Goal: Information Seeking & Learning: Learn about a topic

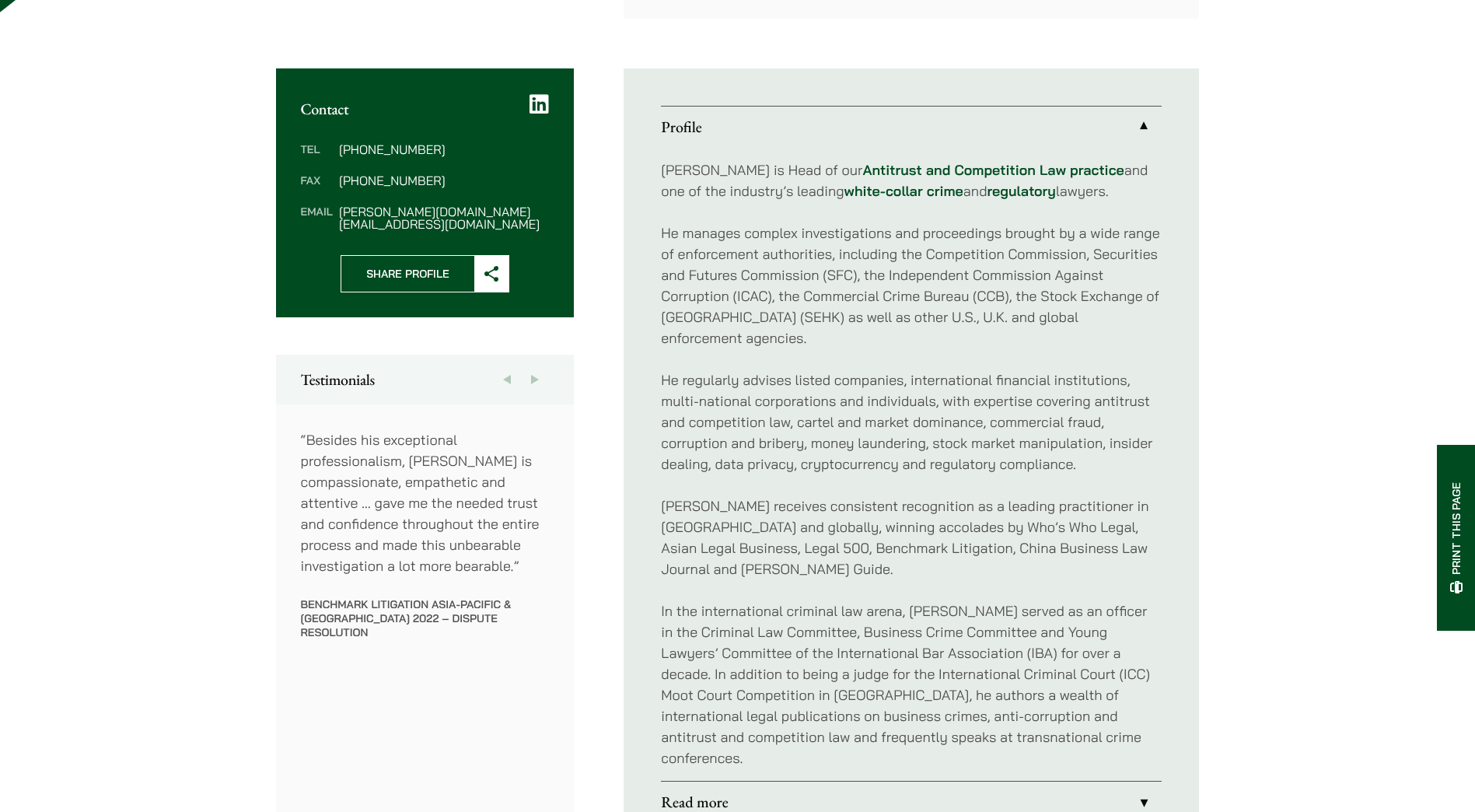
scroll to position [777, 0]
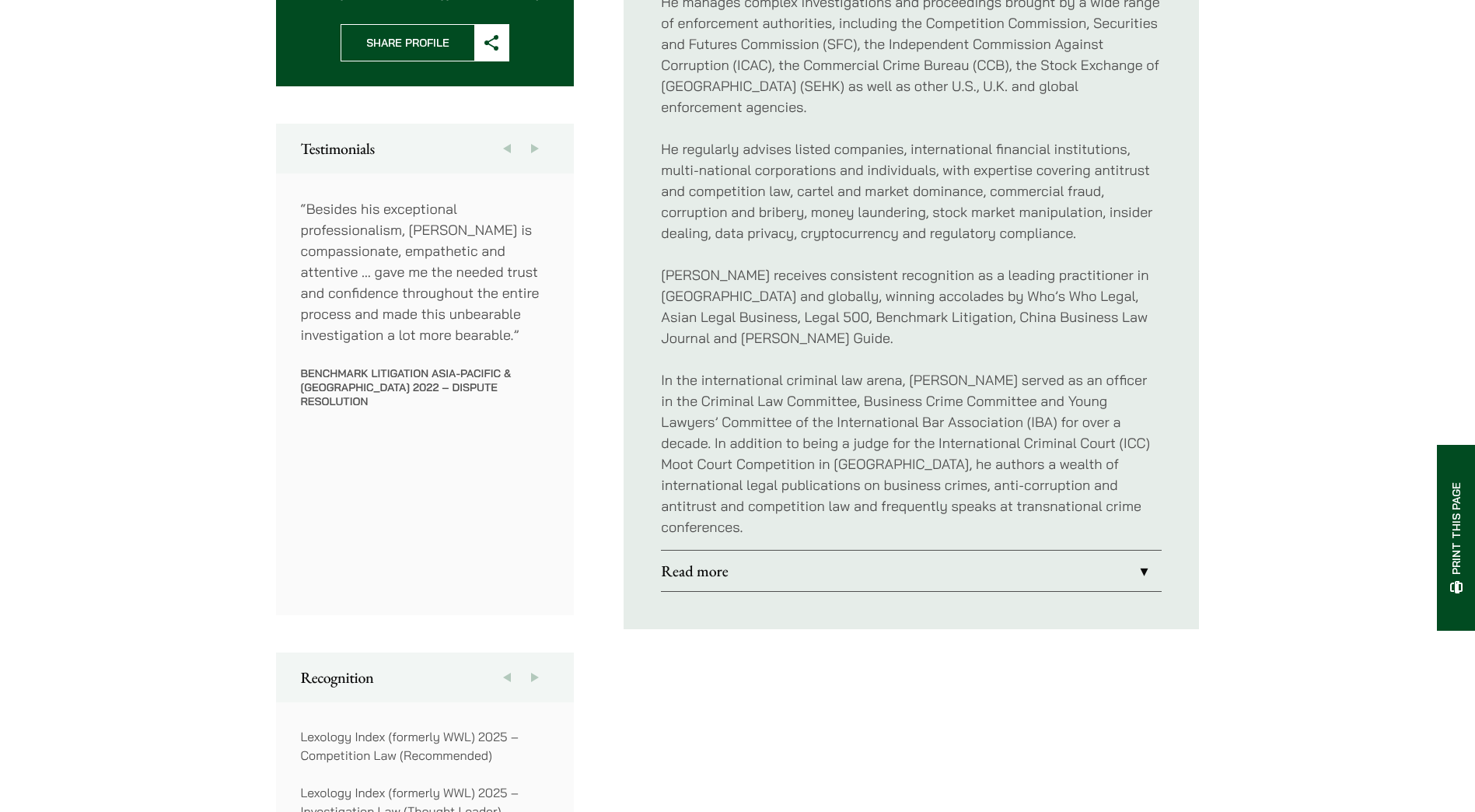
click at [835, 551] on link "Read more" at bounding box center [911, 571] width 501 height 40
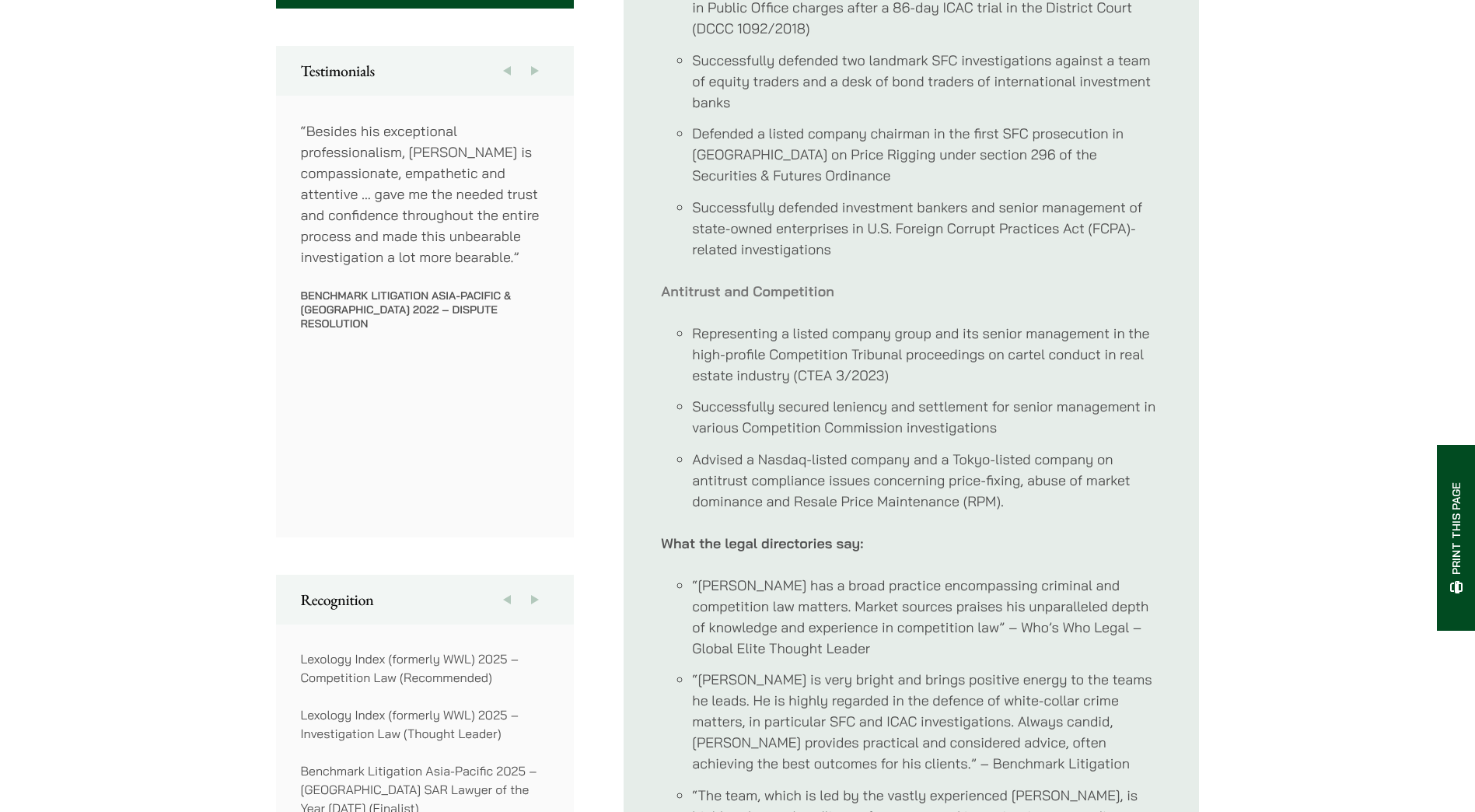
scroll to position [933, 0]
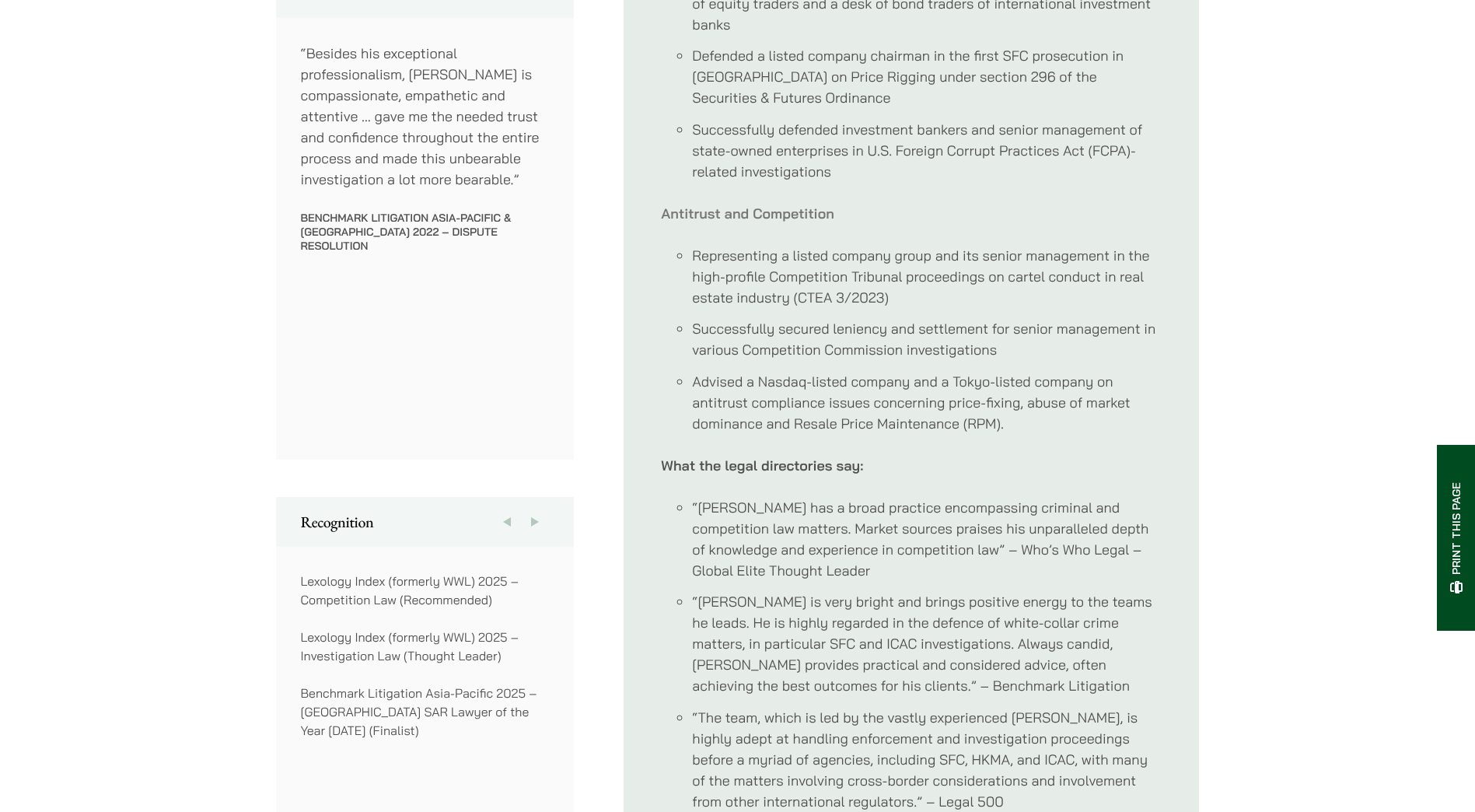
drag, startPoint x: 754, startPoint y: 285, endPoint x: 706, endPoint y: 300, distance: 50.3
click at [706, 318] on li "Successfully secured leniency and settlement for senior management in various C…" at bounding box center [927, 339] width 470 height 42
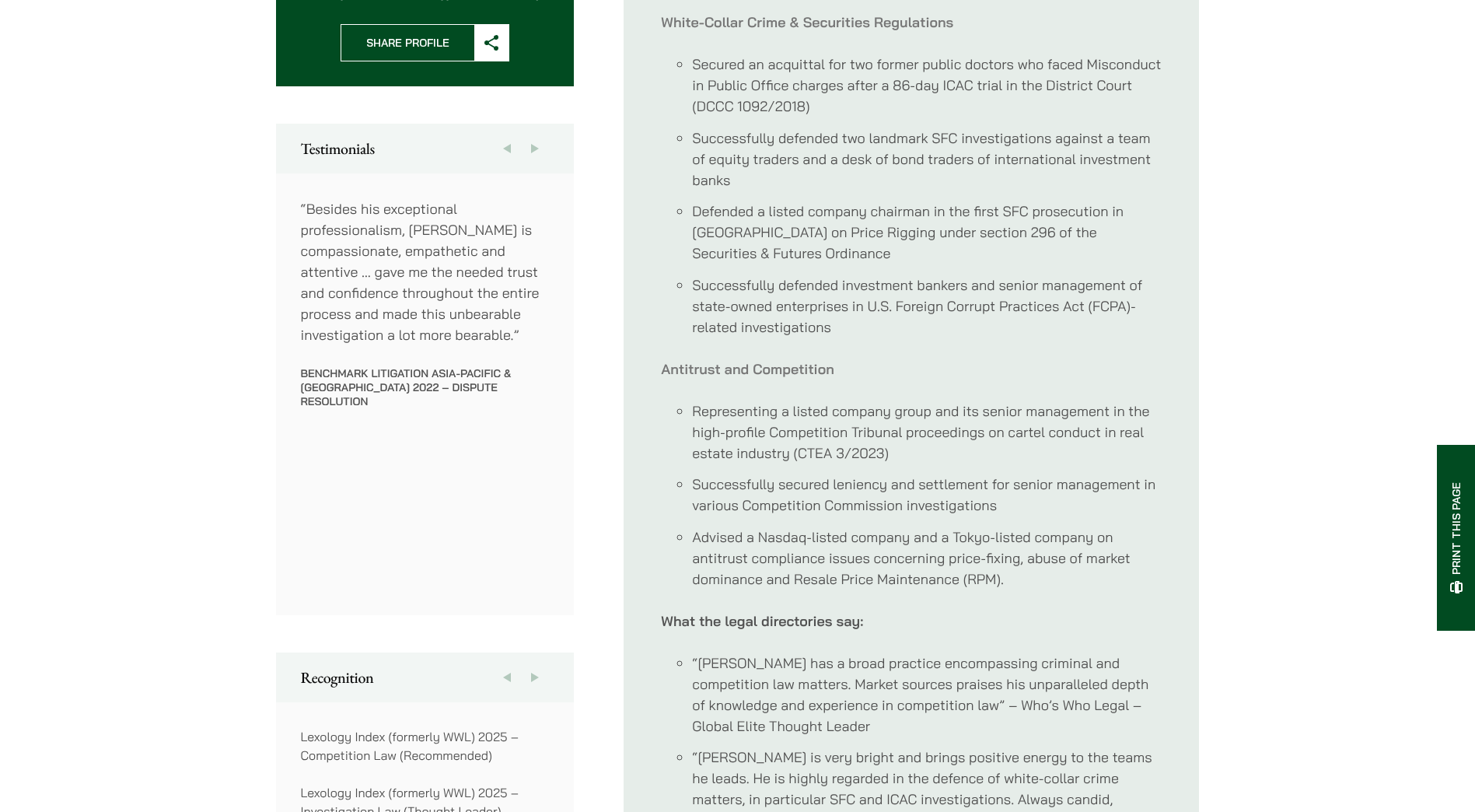
scroll to position [544, 0]
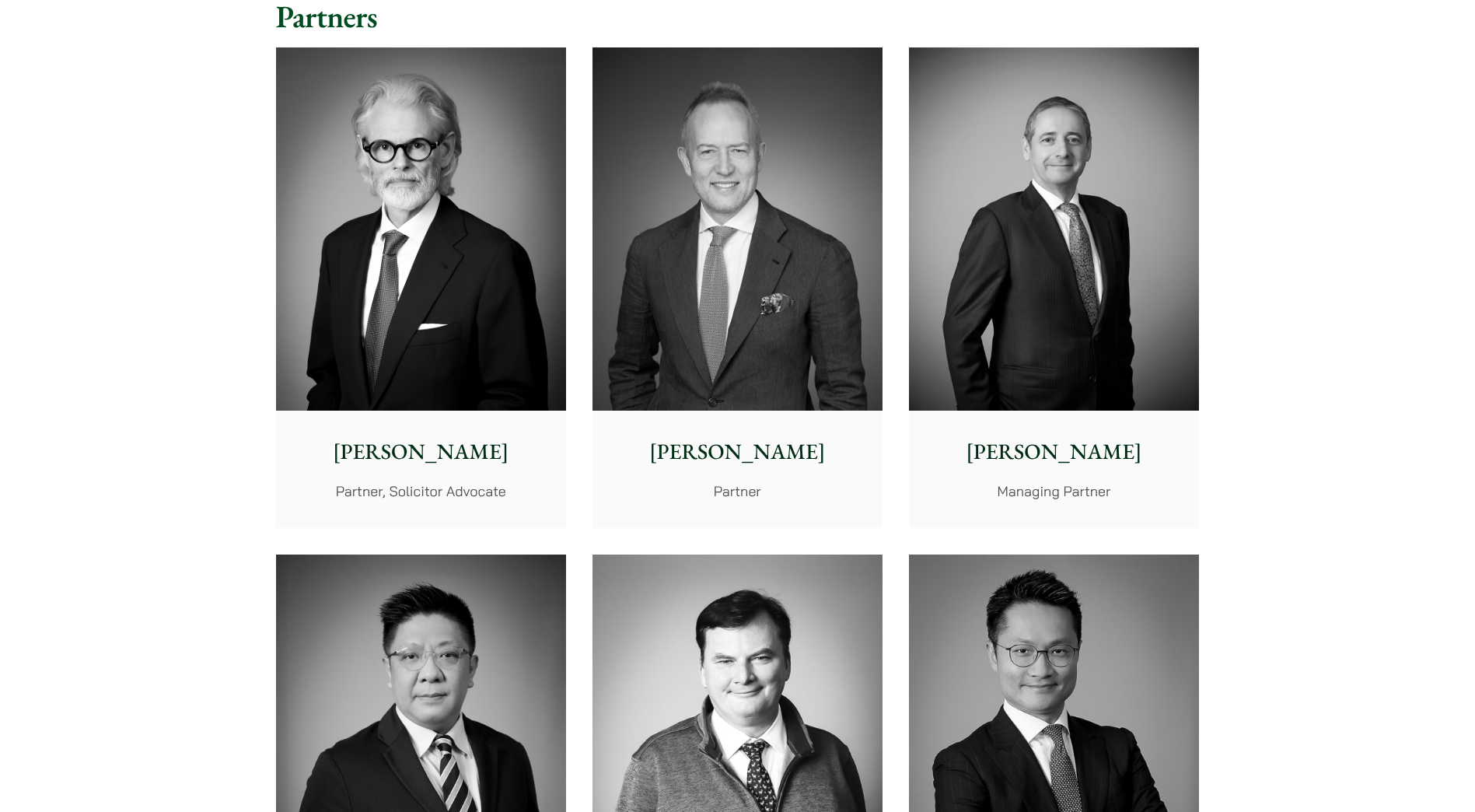
scroll to position [389, 0]
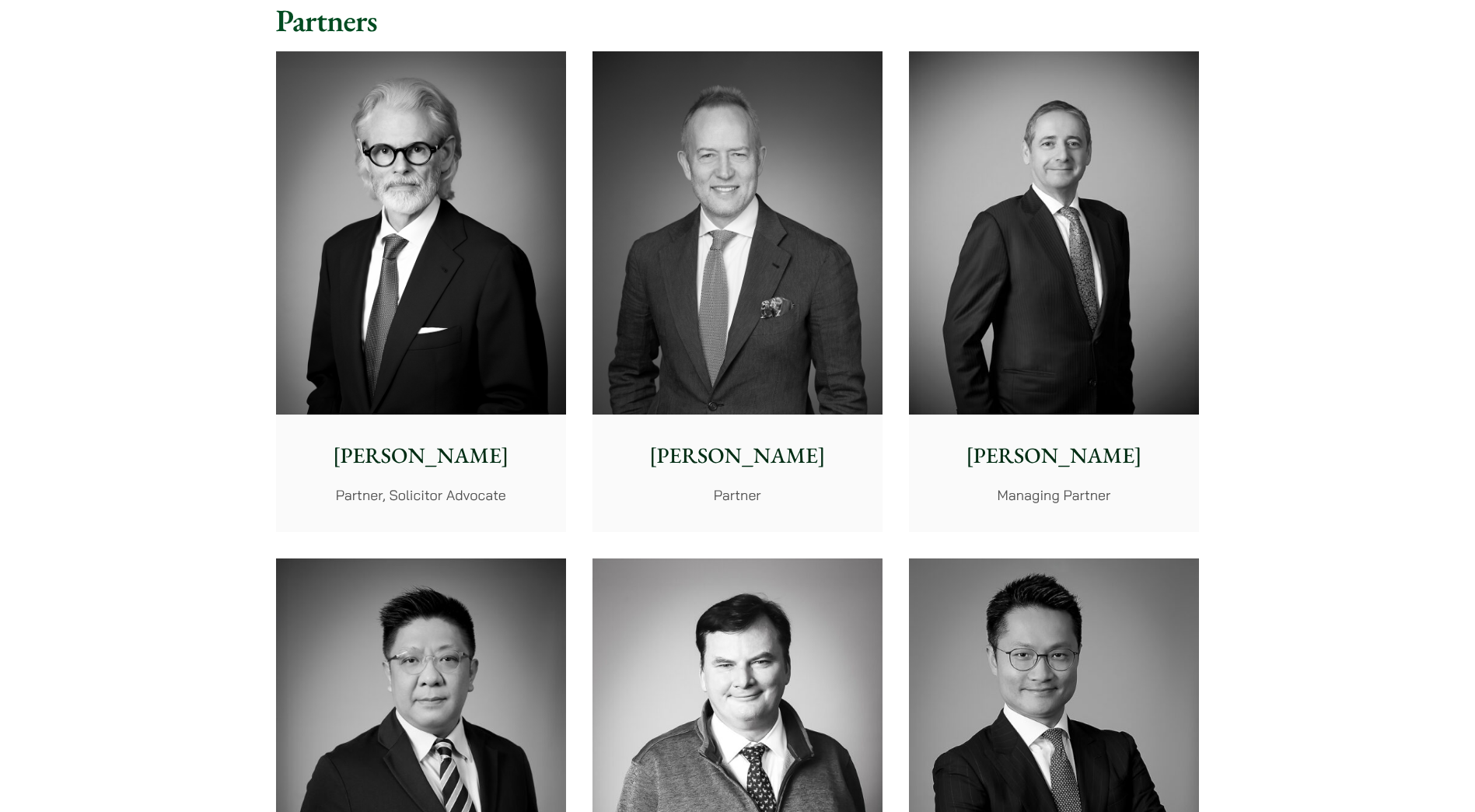
click at [764, 278] on img at bounding box center [738, 232] width 290 height 363
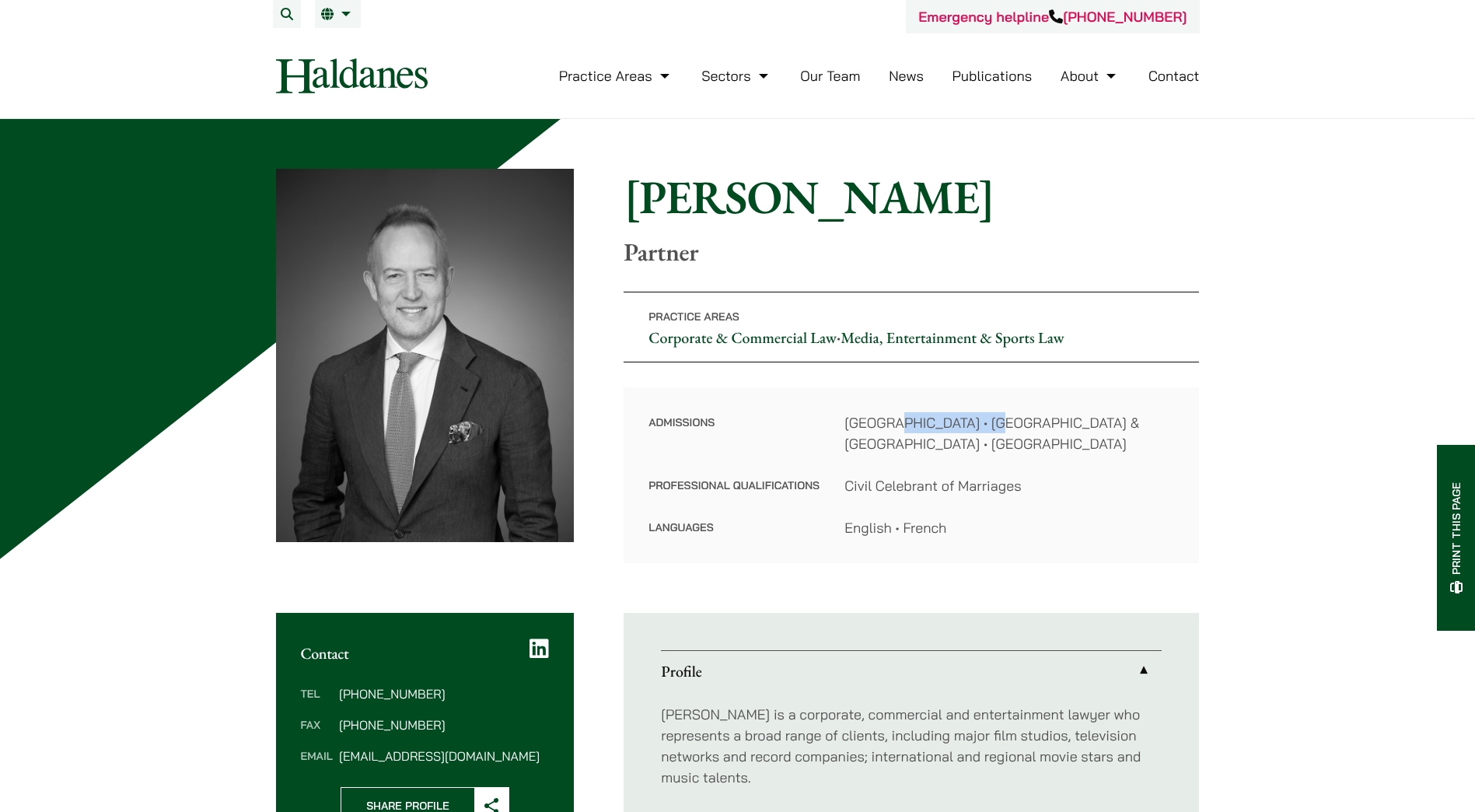
drag, startPoint x: 898, startPoint y: 418, endPoint x: 995, endPoint y: 420, distance: 97.0
click at [995, 420] on dd "[GEOGRAPHIC_DATA] • [GEOGRAPHIC_DATA] & [GEOGRAPHIC_DATA] • [GEOGRAPHIC_DATA]" at bounding box center [1009, 433] width 330 height 42
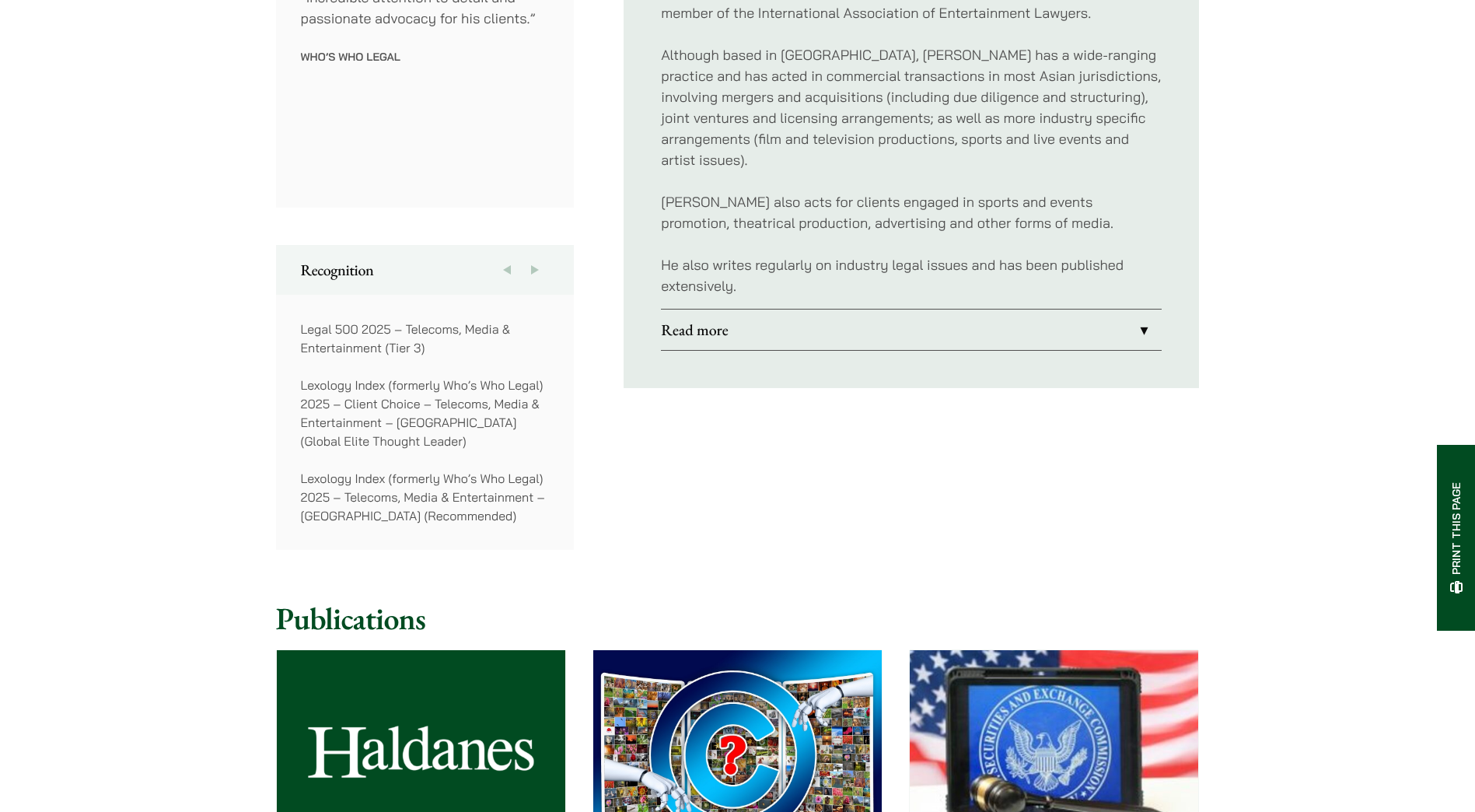
scroll to position [1089, 0]
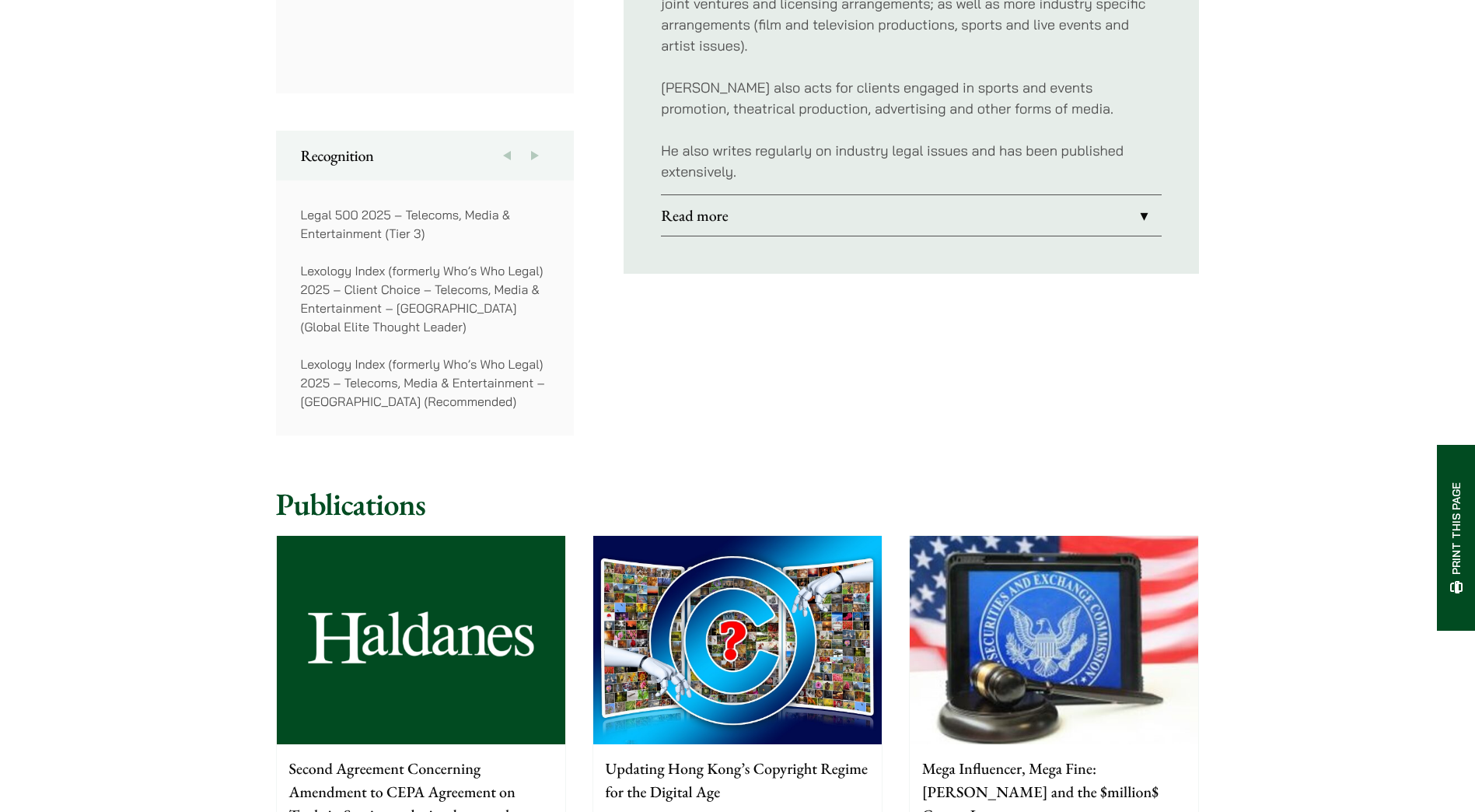
click at [825, 198] on link "Read more" at bounding box center [911, 215] width 501 height 40
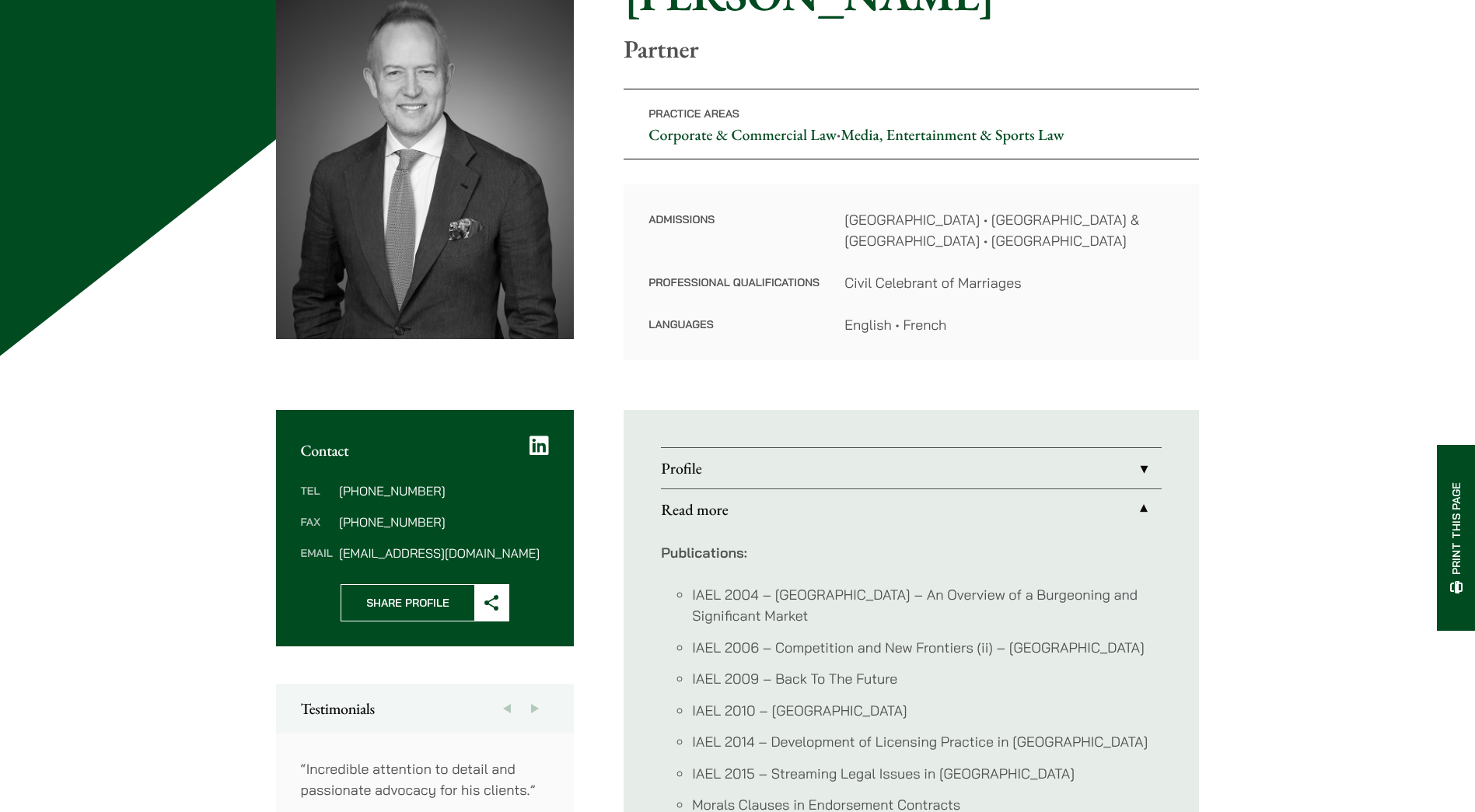
scroll to position [77, 0]
